Goal: Task Accomplishment & Management: Manage account settings

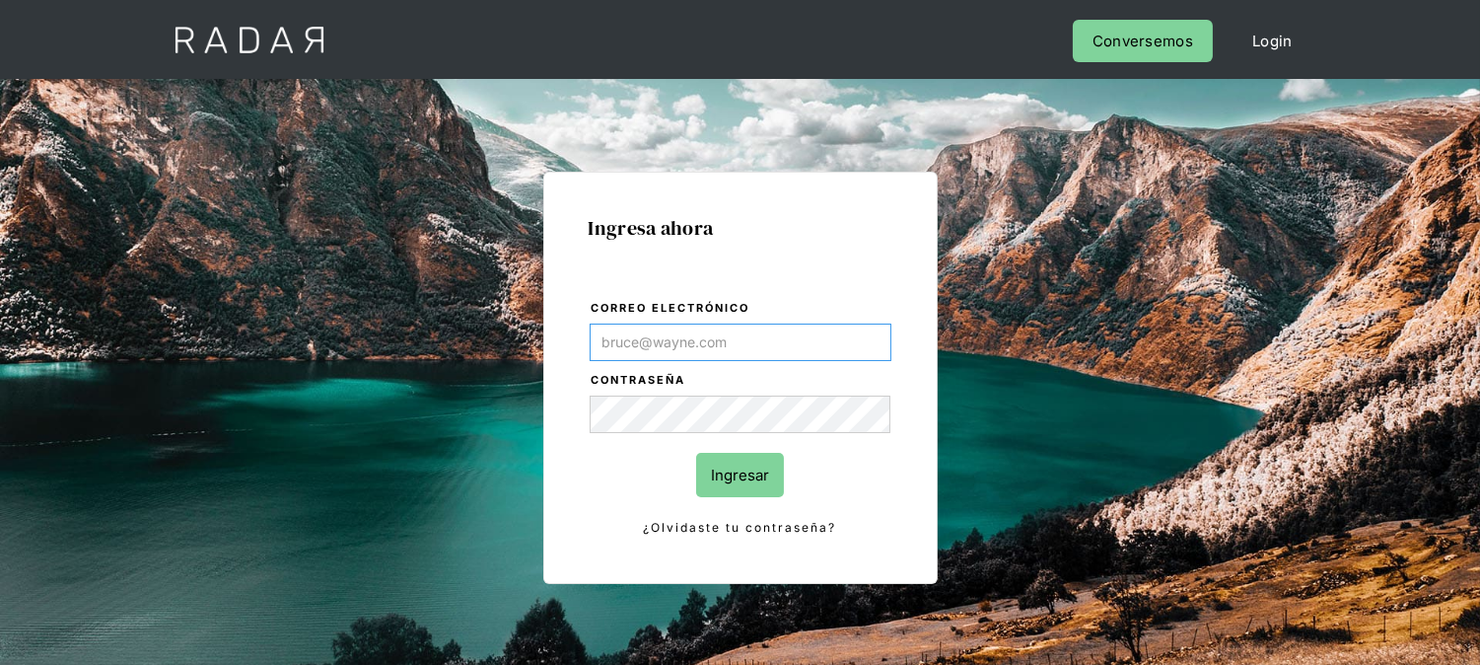
type input "[EMAIL_ADDRESS][DOMAIN_NAME]"
click at [759, 474] on input "Ingresar" at bounding box center [740, 475] width 88 height 44
